Goal: Navigation & Orientation: Understand site structure

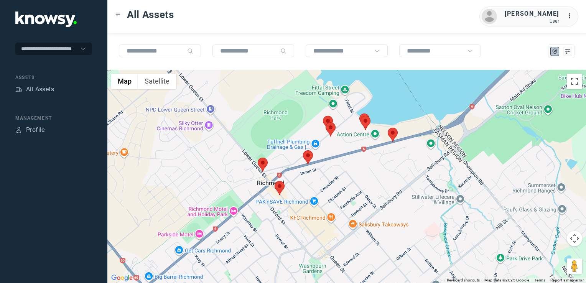
click at [264, 168] on img at bounding box center [263, 165] width 10 height 14
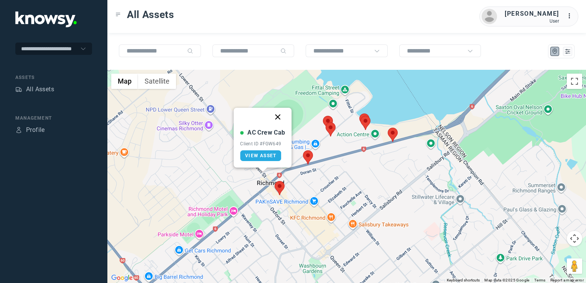
click at [278, 116] on button "Close" at bounding box center [278, 117] width 18 height 18
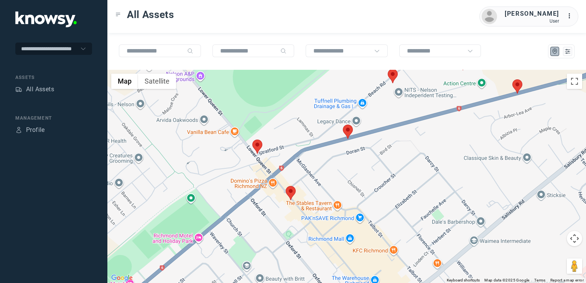
click at [288, 195] on img at bounding box center [291, 193] width 10 height 14
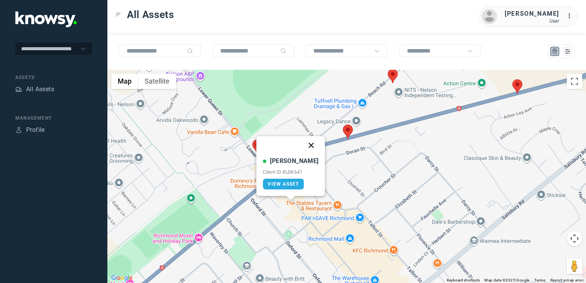
click at [302, 146] on button "Close" at bounding box center [311, 145] width 18 height 18
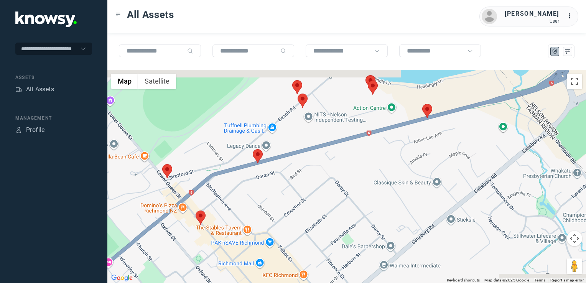
drag, startPoint x: 345, startPoint y: 174, endPoint x: 247, endPoint y: 201, distance: 101.7
click at [247, 201] on div at bounding box center [346, 176] width 479 height 213
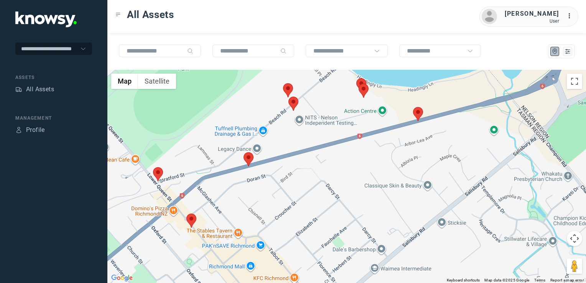
click at [252, 160] on img at bounding box center [249, 159] width 10 height 14
click at [260, 111] on button "Close" at bounding box center [262, 111] width 18 height 18
click at [420, 117] on img at bounding box center [418, 114] width 10 height 14
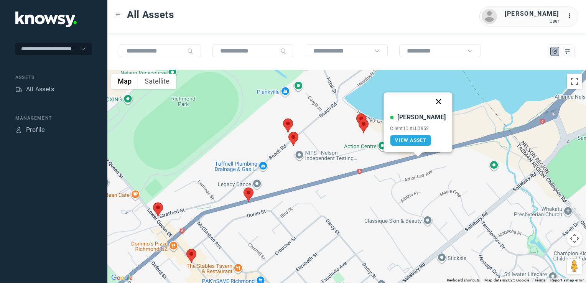
click at [430, 101] on button "Close" at bounding box center [439, 101] width 18 height 18
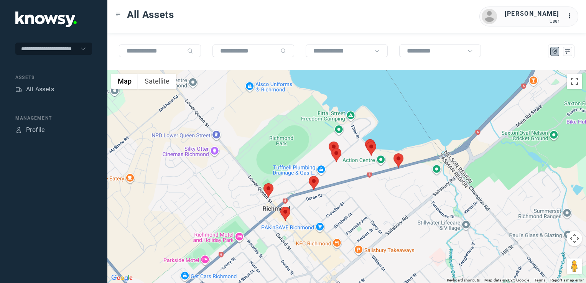
drag, startPoint x: 415, startPoint y: 181, endPoint x: 345, endPoint y: 227, distance: 83.8
click at [346, 227] on div "To navigate, press the arrow keys." at bounding box center [346, 176] width 479 height 213
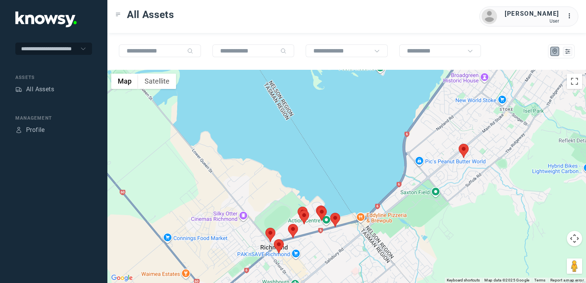
drag, startPoint x: 472, startPoint y: 176, endPoint x: 440, endPoint y: 203, distance: 42.7
click at [440, 203] on div at bounding box center [346, 176] width 479 height 213
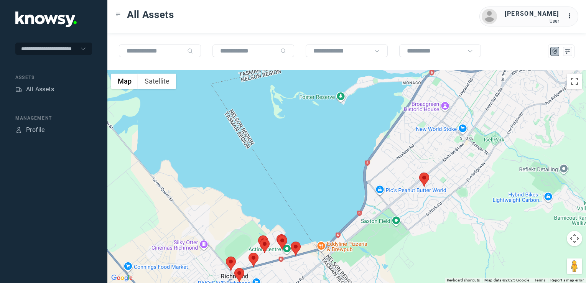
click at [425, 178] on img at bounding box center [424, 180] width 10 height 14
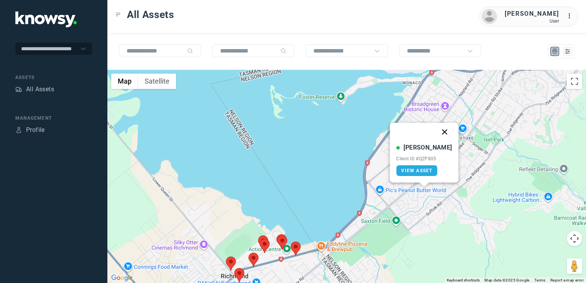
click at [439, 131] on button "Close" at bounding box center [445, 132] width 18 height 18
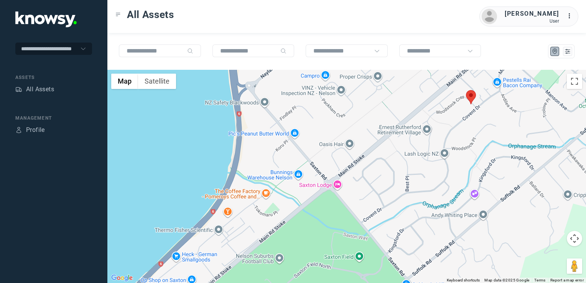
drag, startPoint x: 441, startPoint y: 133, endPoint x: 403, endPoint y: 184, distance: 63.4
click at [405, 183] on div "To navigate, press the arrow keys." at bounding box center [346, 176] width 479 height 213
